Goal: Task Accomplishment & Management: Manage account settings

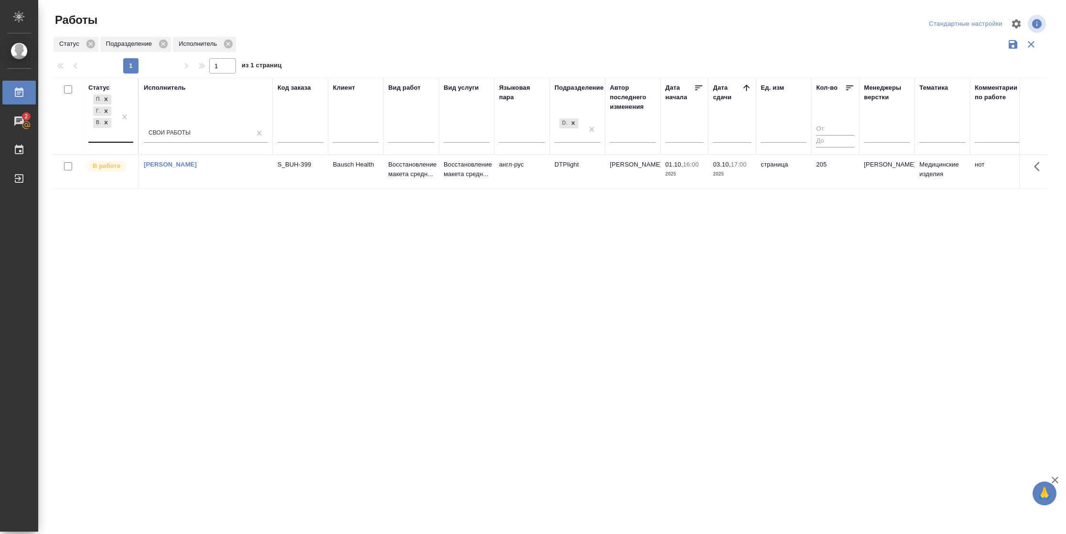
click at [104, 137] on div "Подбор Готов к работе В работе" at bounding box center [102, 117] width 28 height 49
click at [256, 183] on div "В ожидании" at bounding box center [215, 180] width 143 height 17
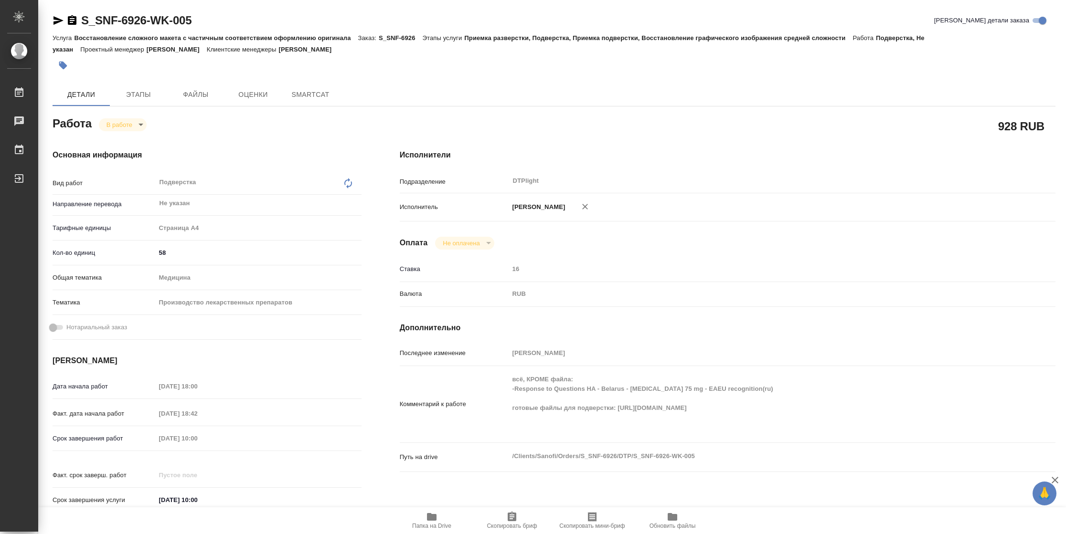
type textarea "x"
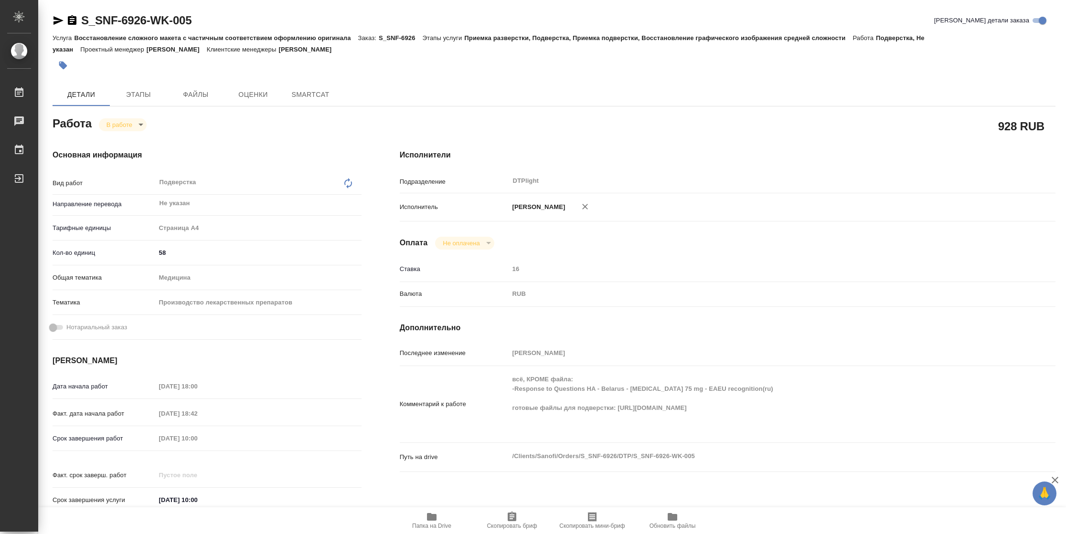
type textarea "x"
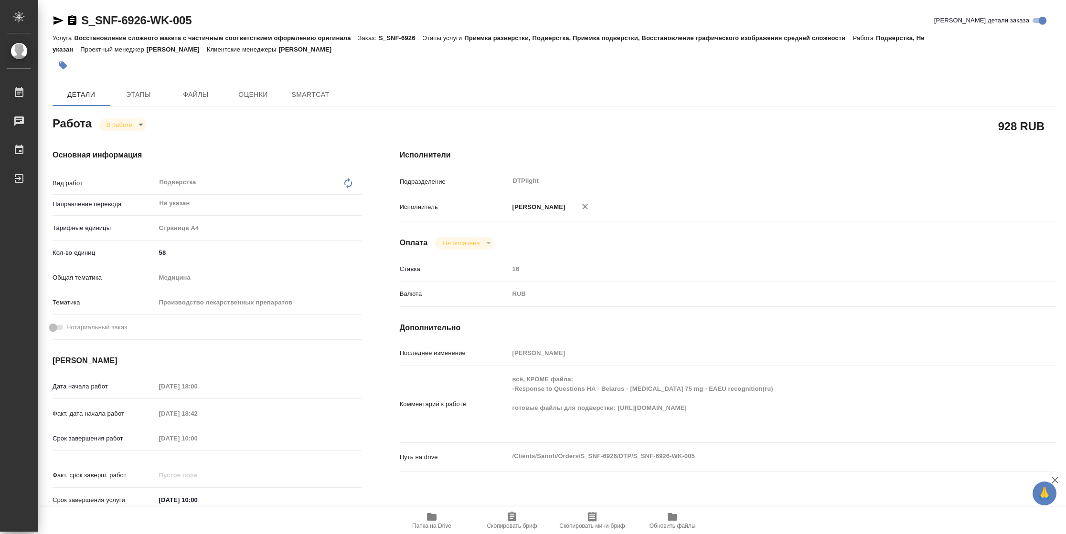
type textarea "x"
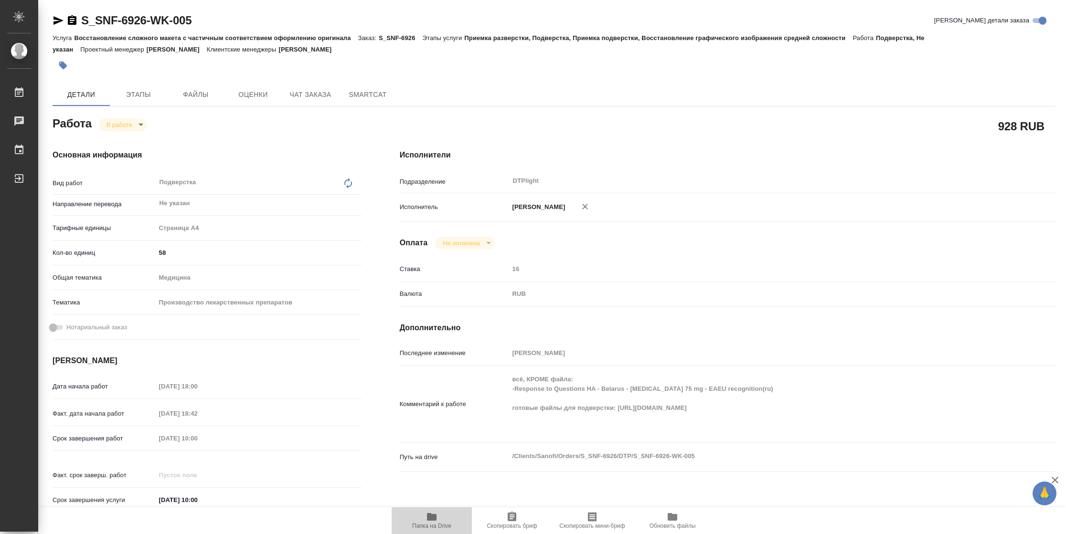
click at [432, 533] on button "Папка на Drive" at bounding box center [432, 521] width 80 height 27
type textarea "x"
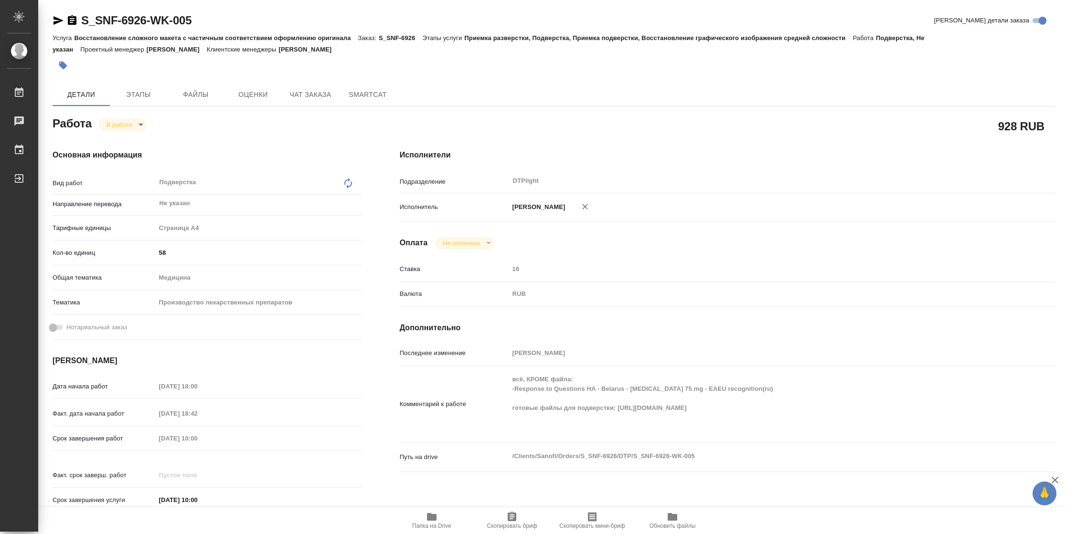
type textarea "x"
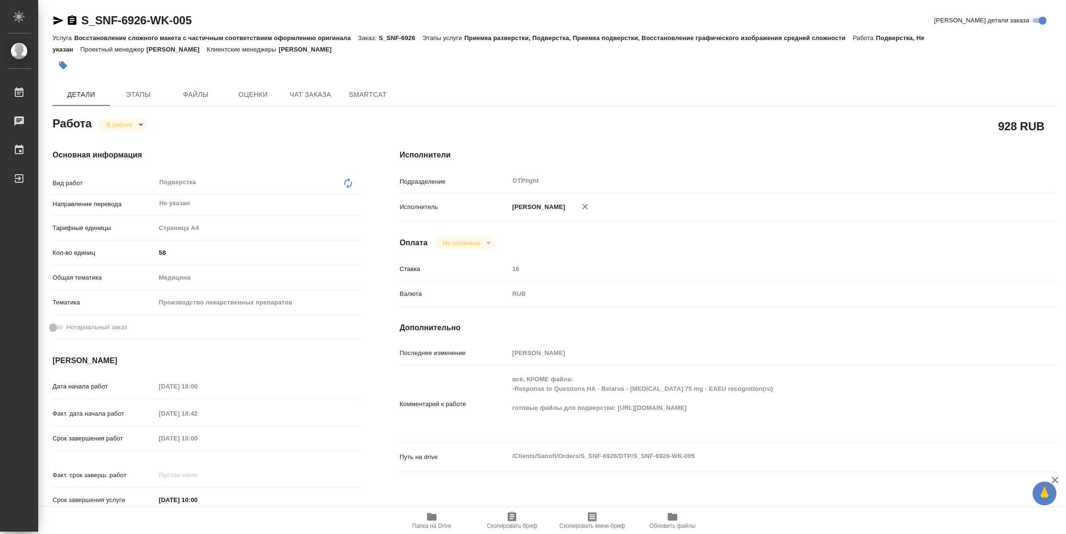
type textarea "x"
click at [133, 128] on body "🙏 .cls-1 fill:#fff; AWATERA Vasilyeva Natalia Работы 2 Чаты График Выйти S_SNF-…" at bounding box center [533, 267] width 1066 height 534
click at [131, 140] on button "Выполнен" at bounding box center [124, 141] width 35 height 11
type textarea "x"
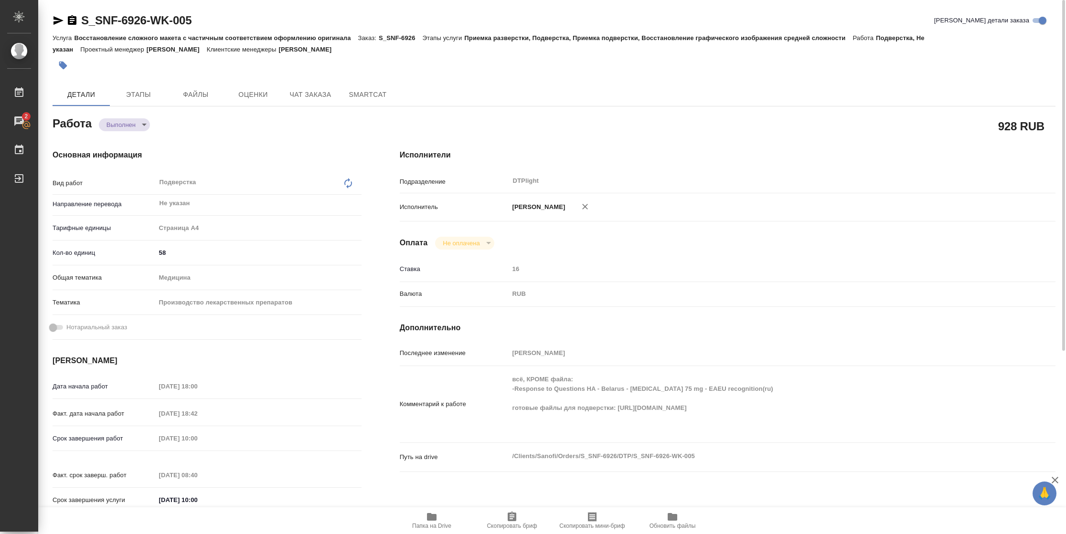
type textarea "x"
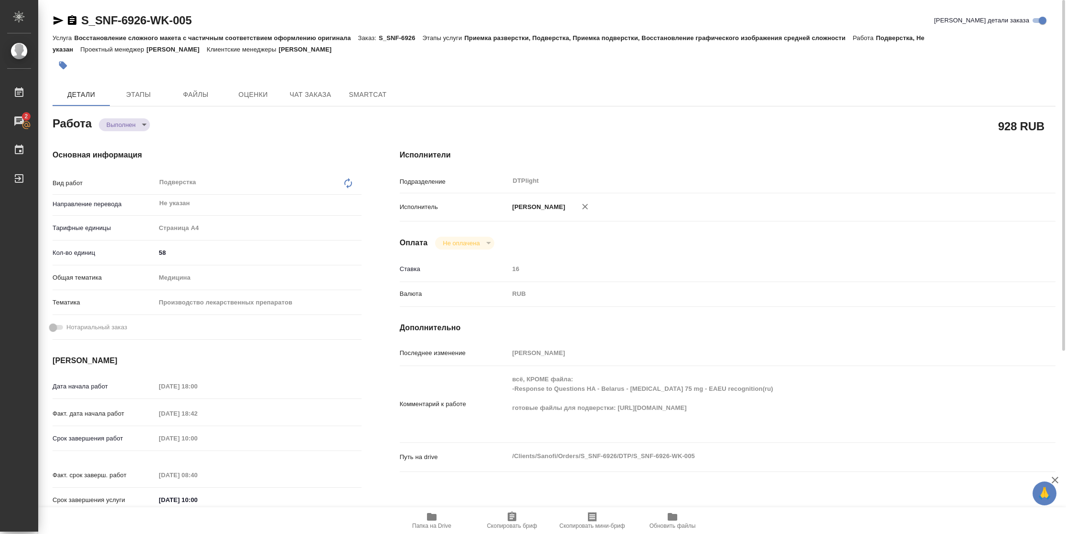
type textarea "x"
click at [62, 24] on icon "button" at bounding box center [58, 20] width 11 height 11
type textarea "x"
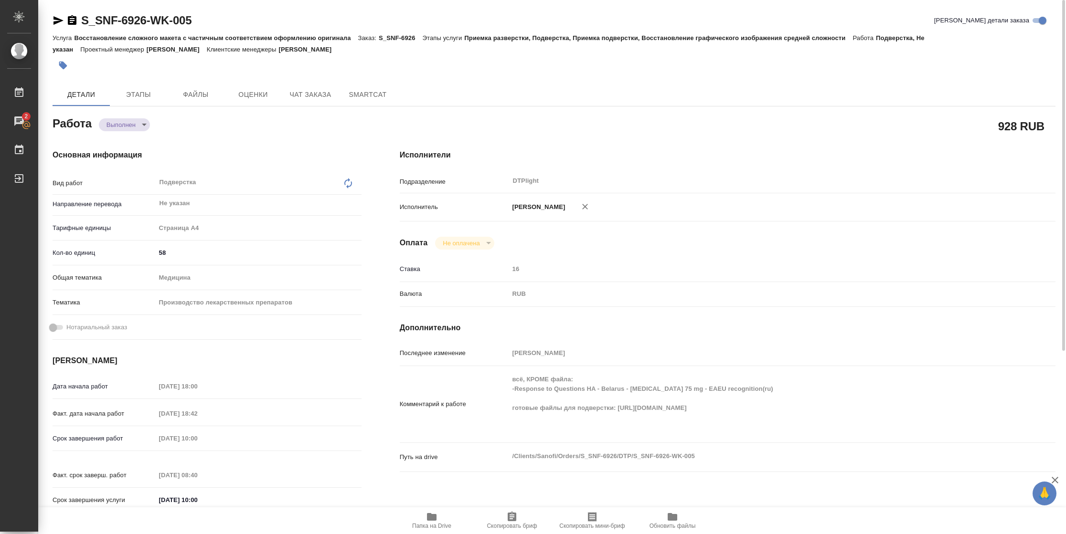
type textarea "x"
